Goal: Information Seeking & Learning: Learn about a topic

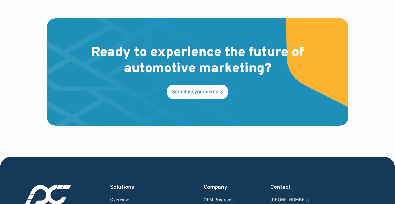
scroll to position [1684, 0]
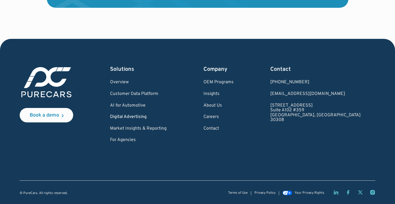
click at [156, 117] on link "Digital Advertising" at bounding box center [138, 116] width 57 height 5
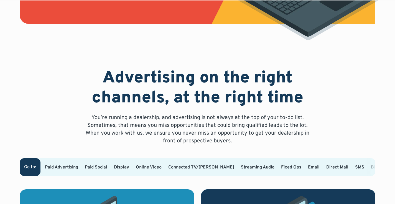
scroll to position [236, 0]
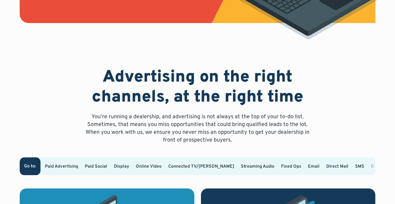
click at [190, 167] on link "Connected TV/OTT" at bounding box center [201, 166] width 66 height 6
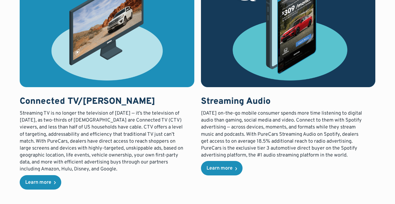
scroll to position [932, 0]
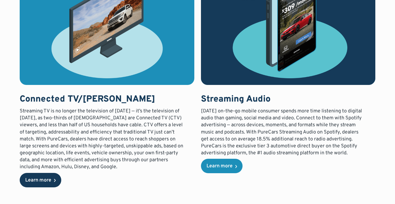
click at [52, 178] on link "Learn more" at bounding box center [41, 180] width 42 height 14
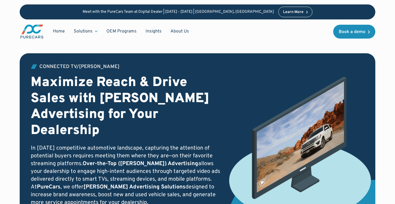
click at [199, 144] on p "In today’s competitive automotive landscape, capturing the attention of potenti…" at bounding box center [126, 175] width 190 height 62
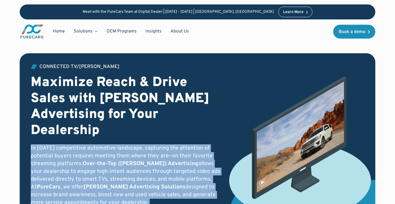
click at [199, 144] on p "In today’s competitive automotive landscape, capturing the attention of potenti…" at bounding box center [126, 175] width 190 height 62
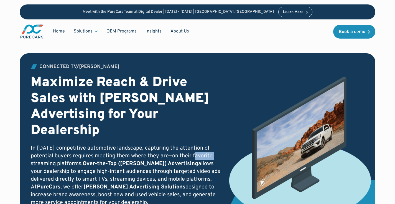
click at [199, 144] on p "In today’s competitive automotive landscape, capturing the attention of potenti…" at bounding box center [126, 175] width 190 height 62
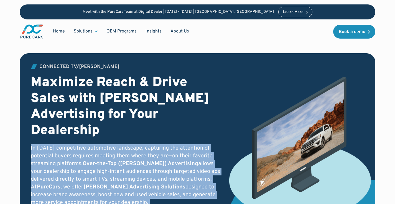
click at [199, 144] on p "In today’s competitive automotive landscape, capturing the attention of potenti…" at bounding box center [126, 175] width 190 height 62
click at [232, 100] on img at bounding box center [300, 147] width 142 height 141
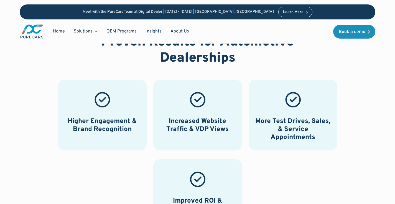
scroll to position [1721, 0]
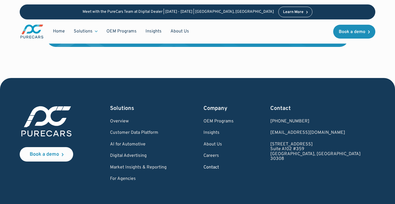
click at [233, 165] on link "Contact" at bounding box center [218, 167] width 30 height 5
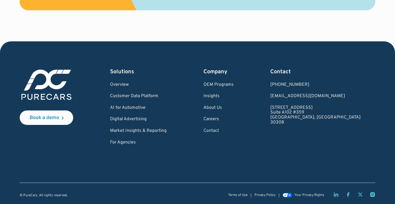
scroll to position [363, 0]
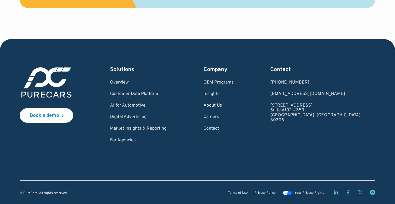
click at [233, 104] on link "About Us" at bounding box center [218, 105] width 30 height 5
